Goal: Find specific page/section: Find specific page/section

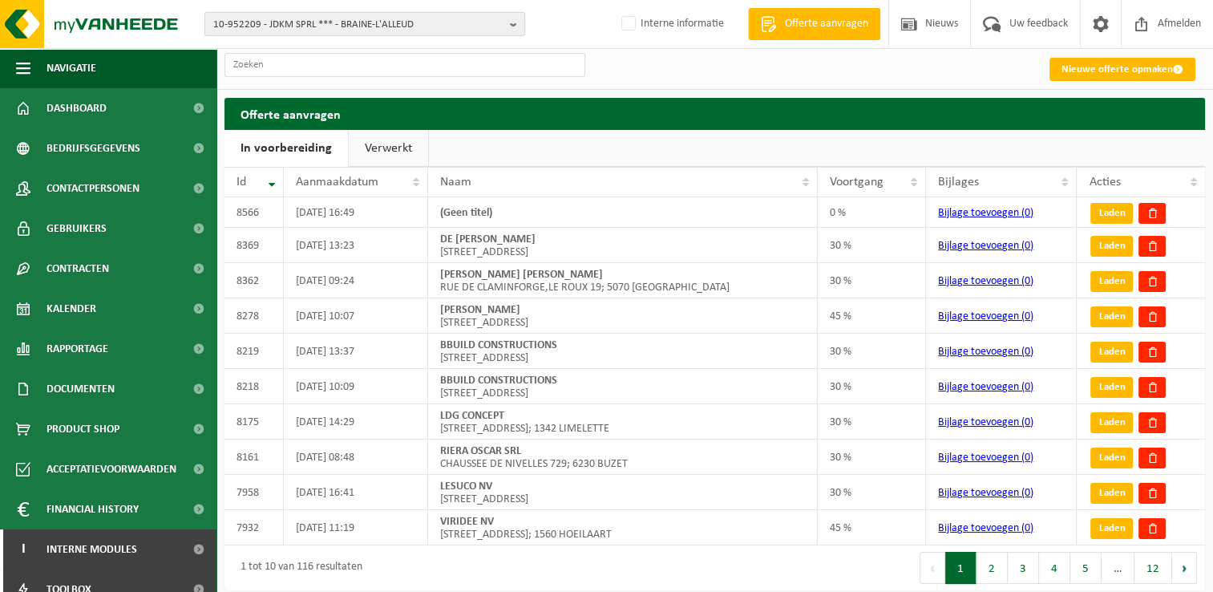
click at [358, 27] on span "10-952209 - JDKM SPRL *** - BRAINE-L'ALLEUD" at bounding box center [358, 25] width 290 height 24
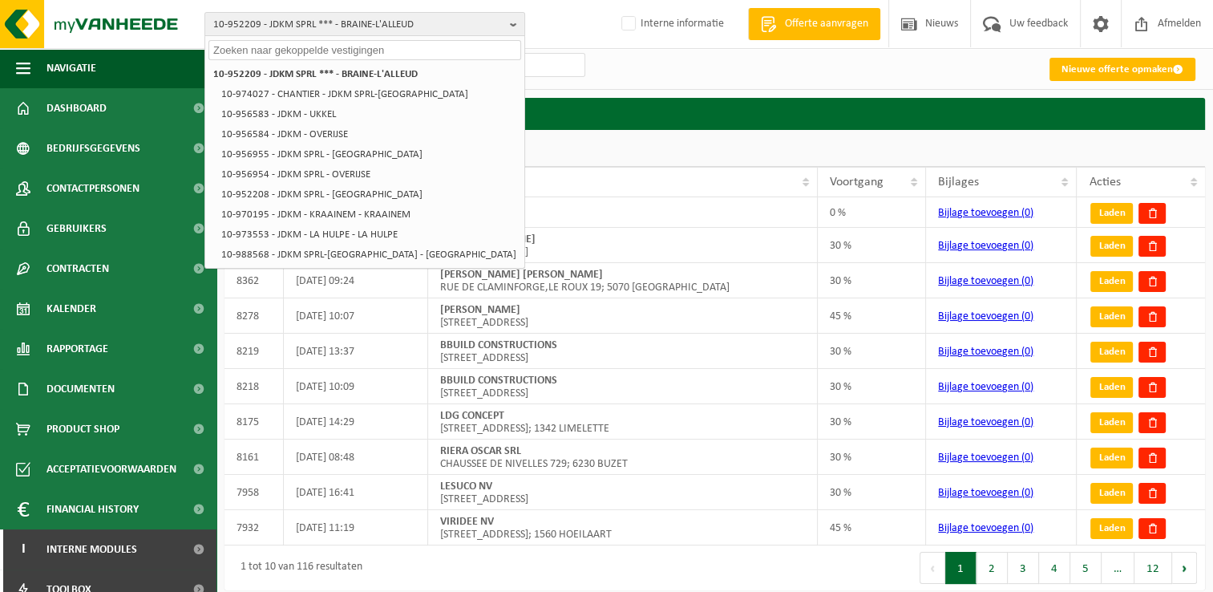
click at [358, 43] on input "text" at bounding box center [364, 50] width 313 height 20
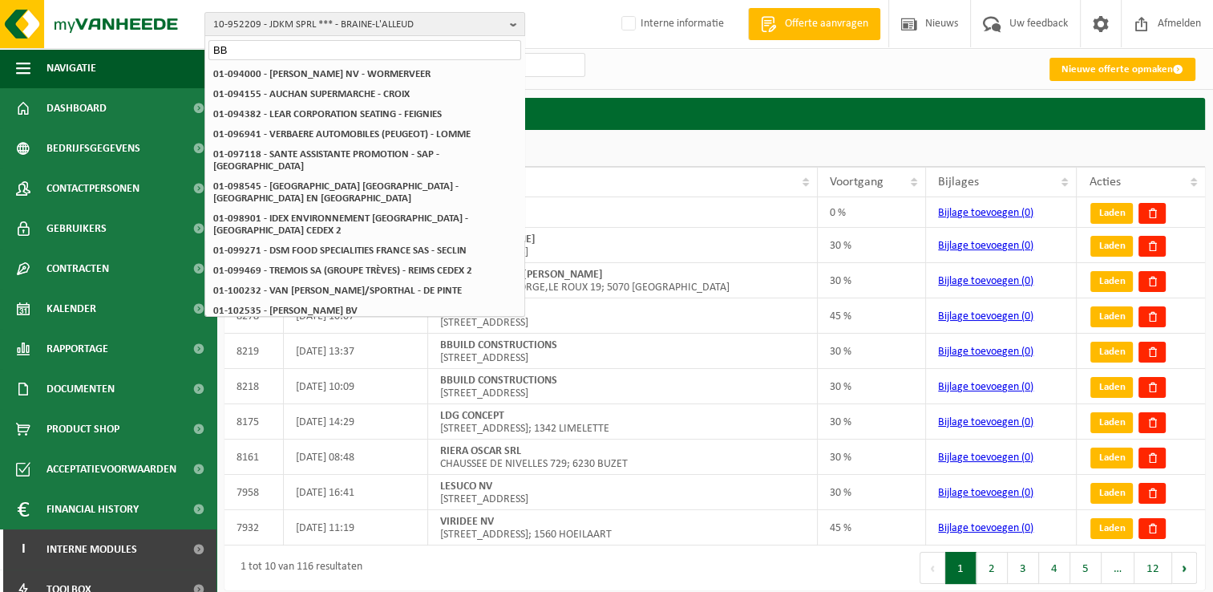
type input "B"
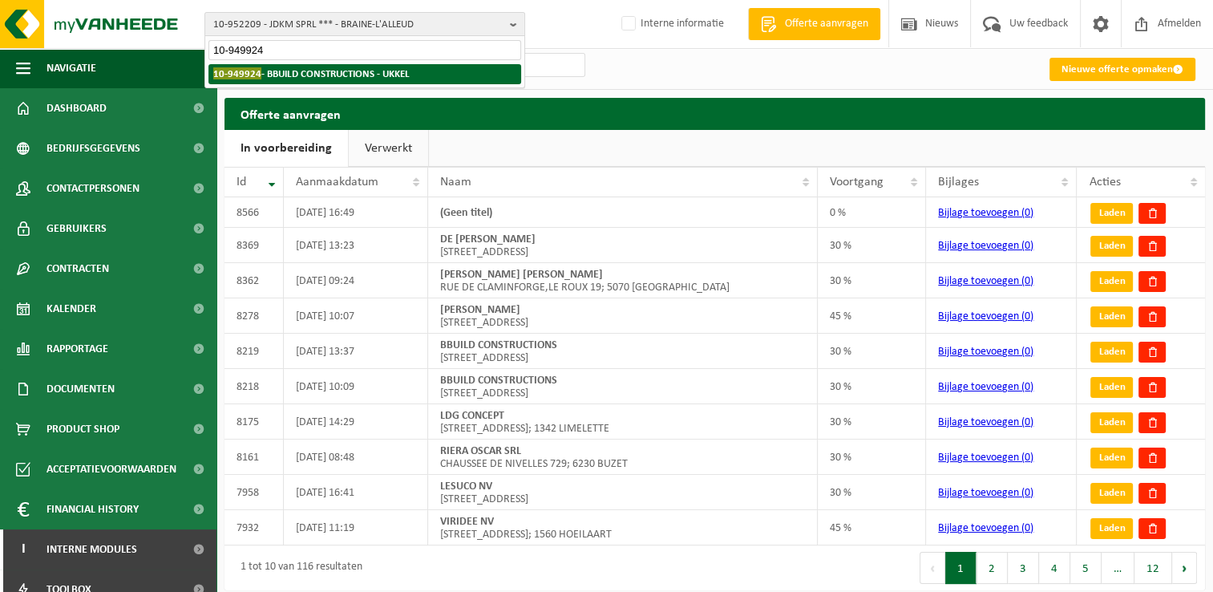
type input "10-949924"
click at [322, 75] on strong "10-949924 - BBUILD CONSTRUCTIONS - UKKEL" at bounding box center [311, 73] width 196 height 12
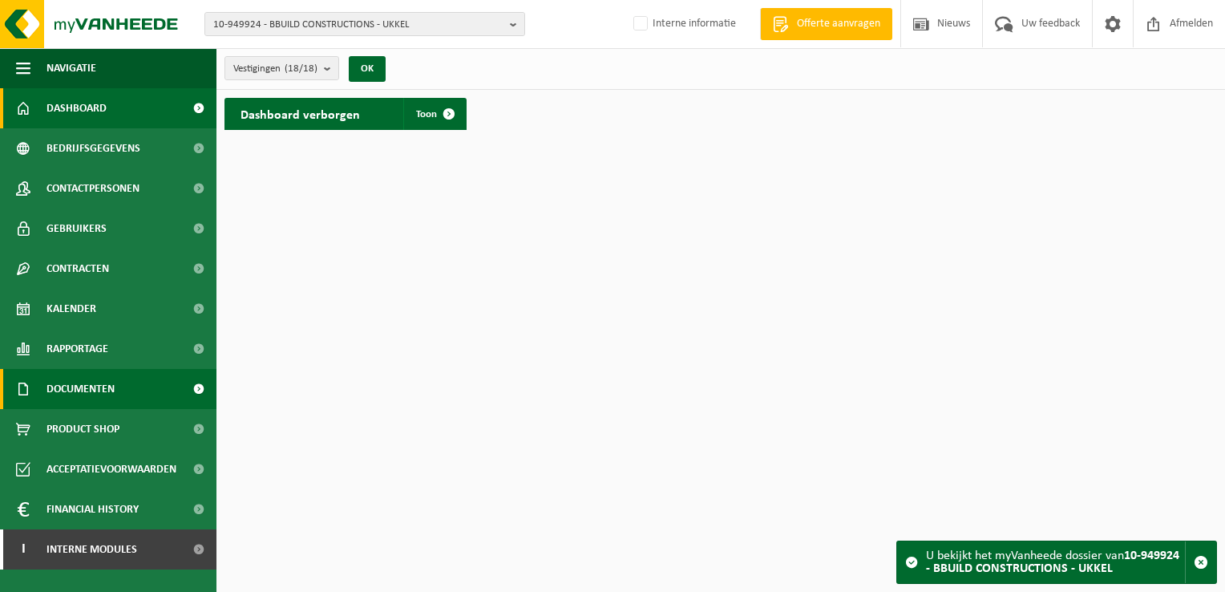
click at [87, 389] on span "Documenten" at bounding box center [81, 389] width 68 height 40
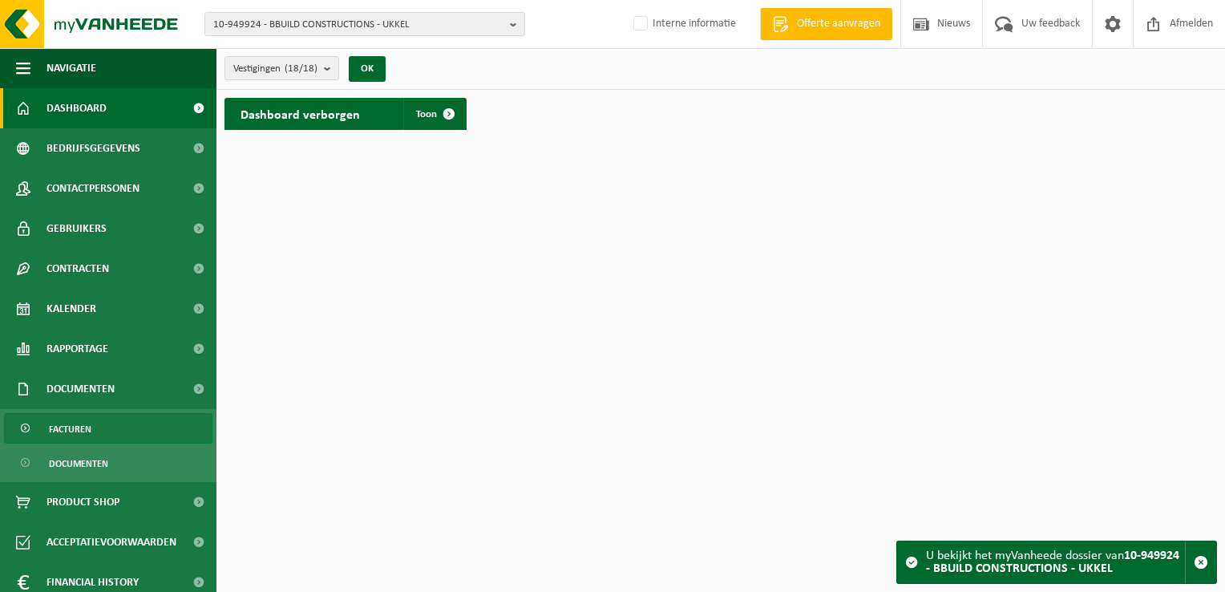
click at [119, 427] on link "Facturen" at bounding box center [108, 428] width 208 height 30
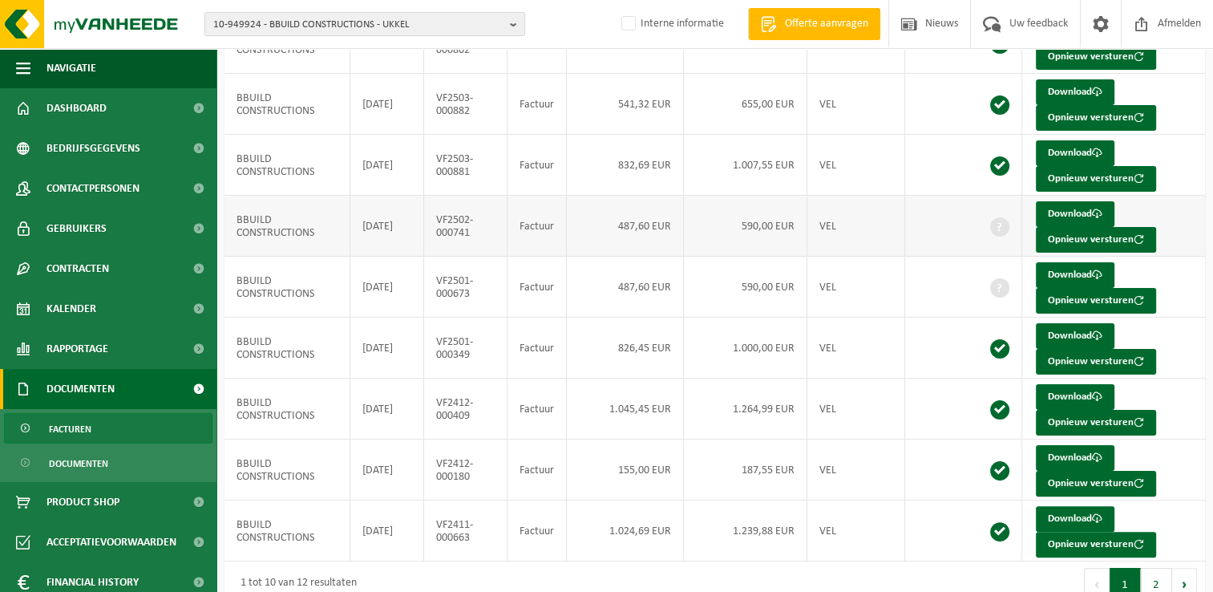
scroll to position [310, 0]
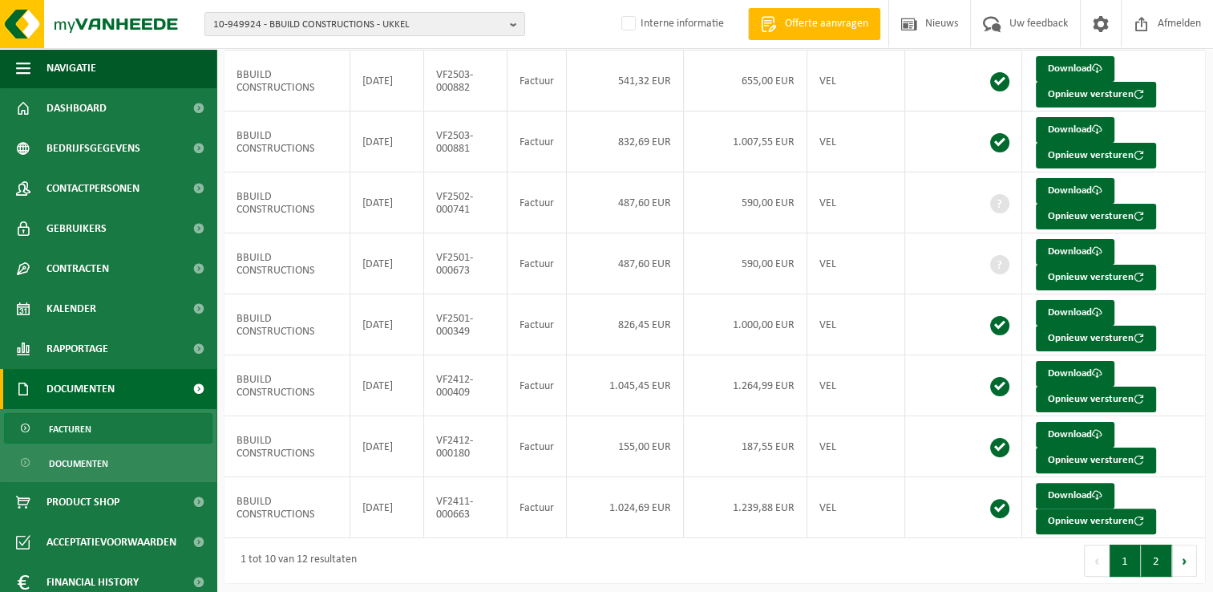
click at [1143, 550] on button "2" at bounding box center [1156, 560] width 31 height 32
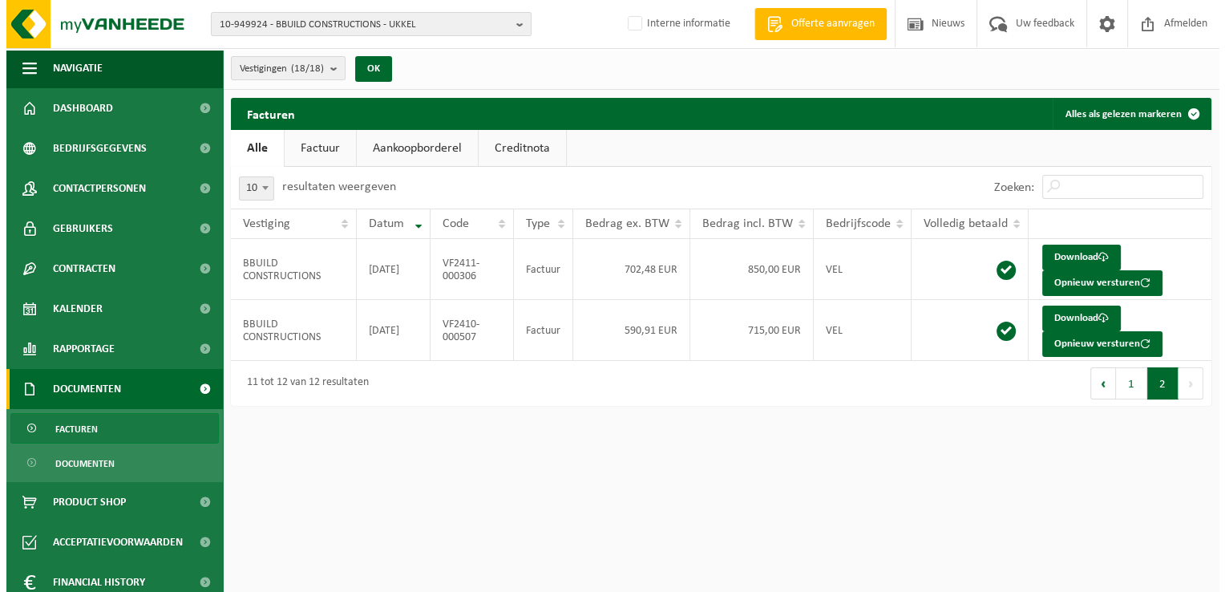
scroll to position [0, 0]
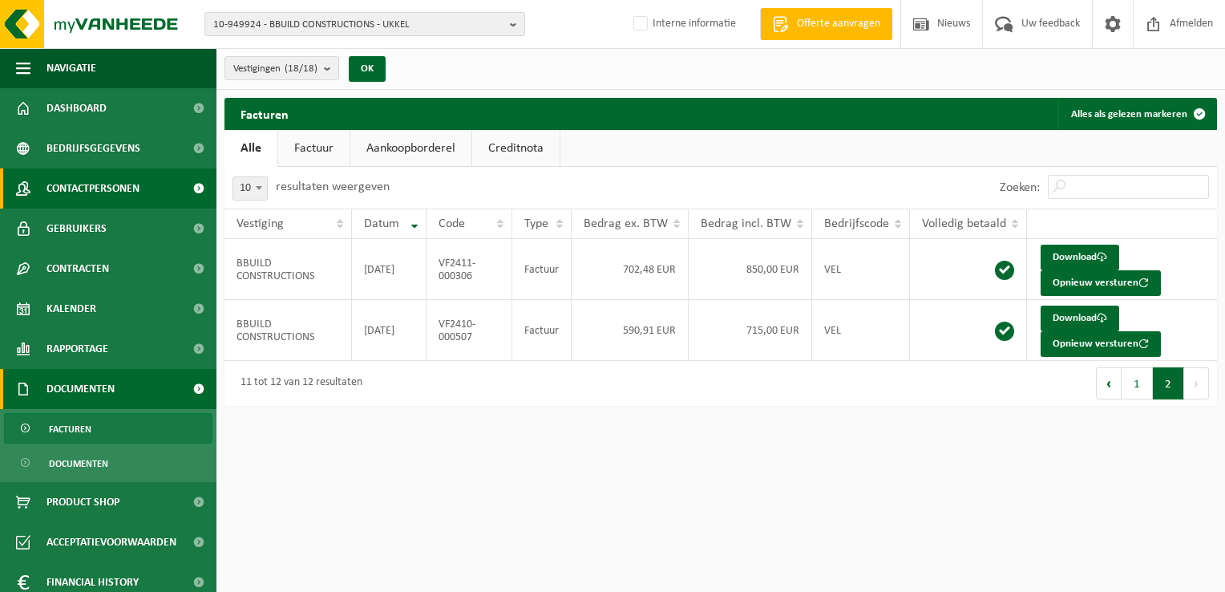
click at [148, 173] on link "Contactpersonen" at bounding box center [108, 188] width 217 height 40
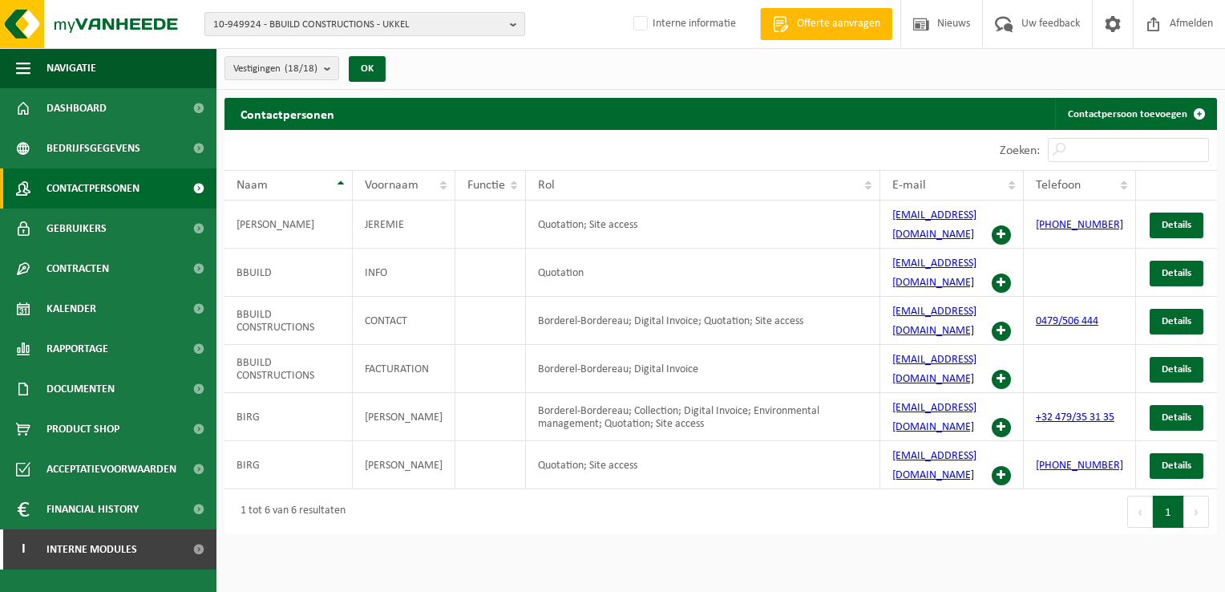
click at [305, 31] on span "10-949924 - BBUILD CONSTRUCTIONS - UKKEL" at bounding box center [358, 25] width 290 height 24
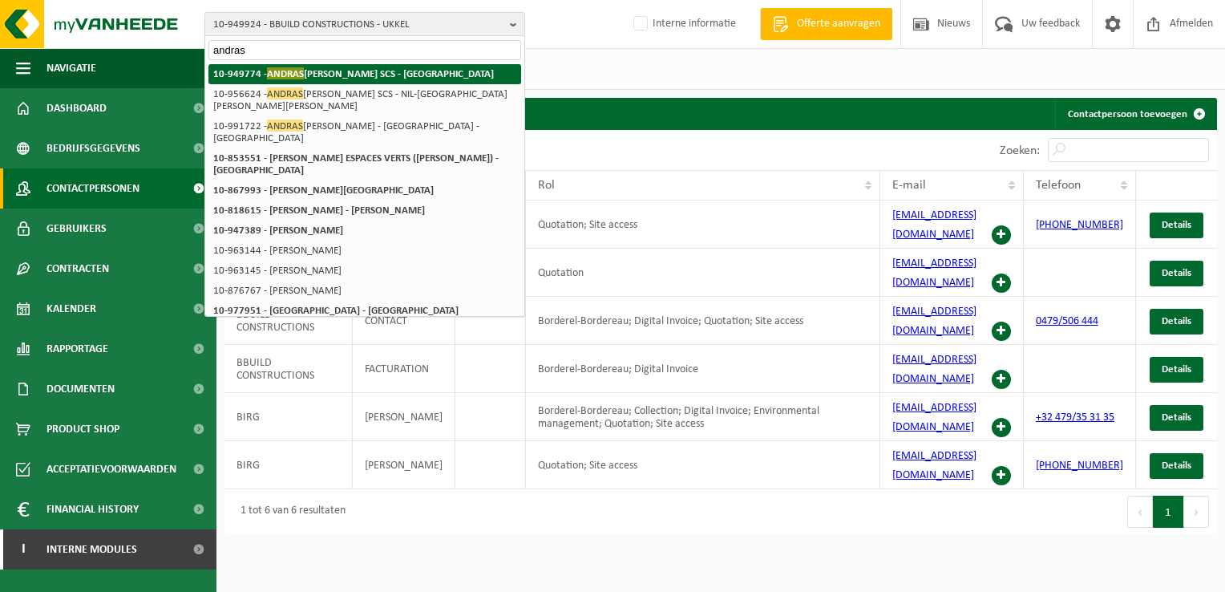
type input "andras"
click at [302, 70] on span "ANDRAS" at bounding box center [285, 73] width 37 height 12
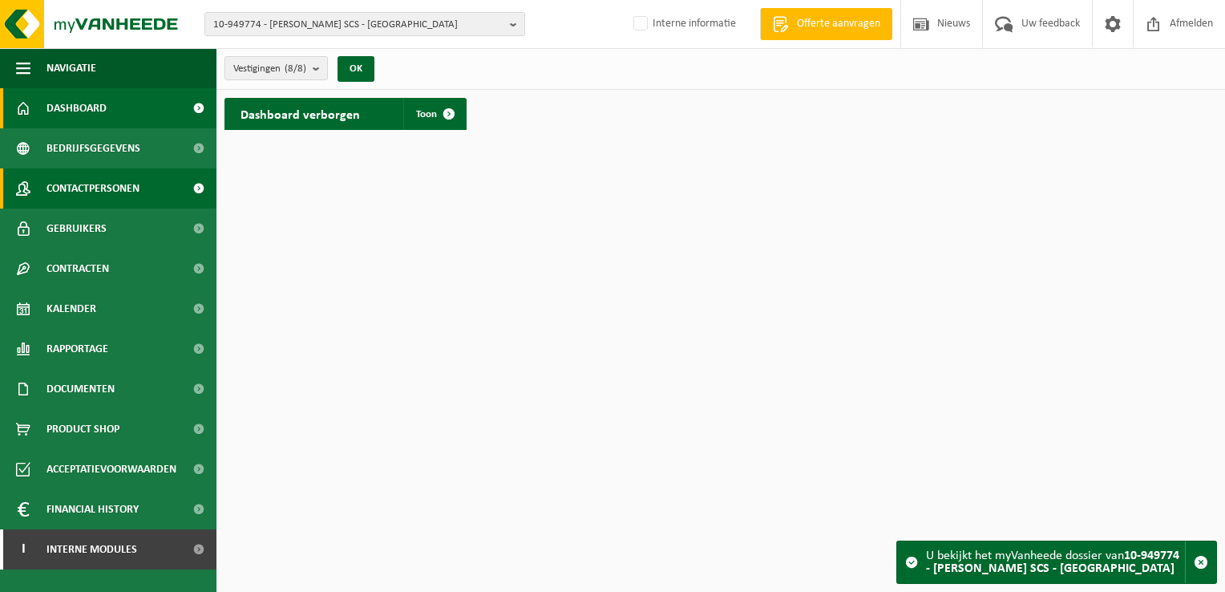
click at [99, 186] on span "Contactpersonen" at bounding box center [93, 188] width 93 height 40
